Goal: Task Accomplishment & Management: Manage account settings

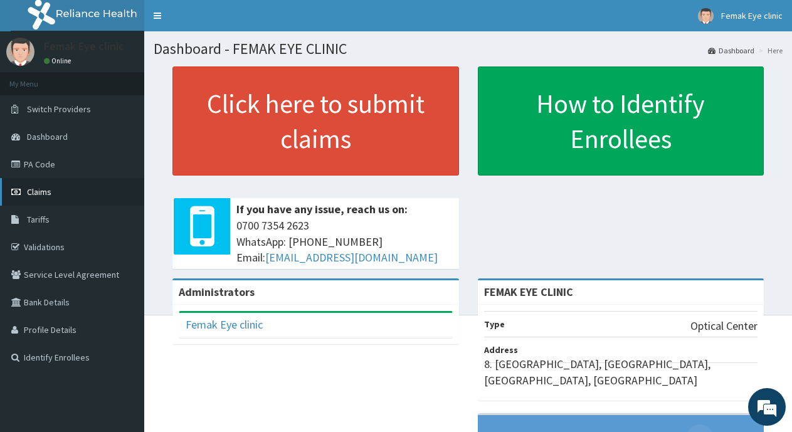
click at [46, 185] on link "Claims" at bounding box center [72, 192] width 144 height 28
